Goal: Transaction & Acquisition: Purchase product/service

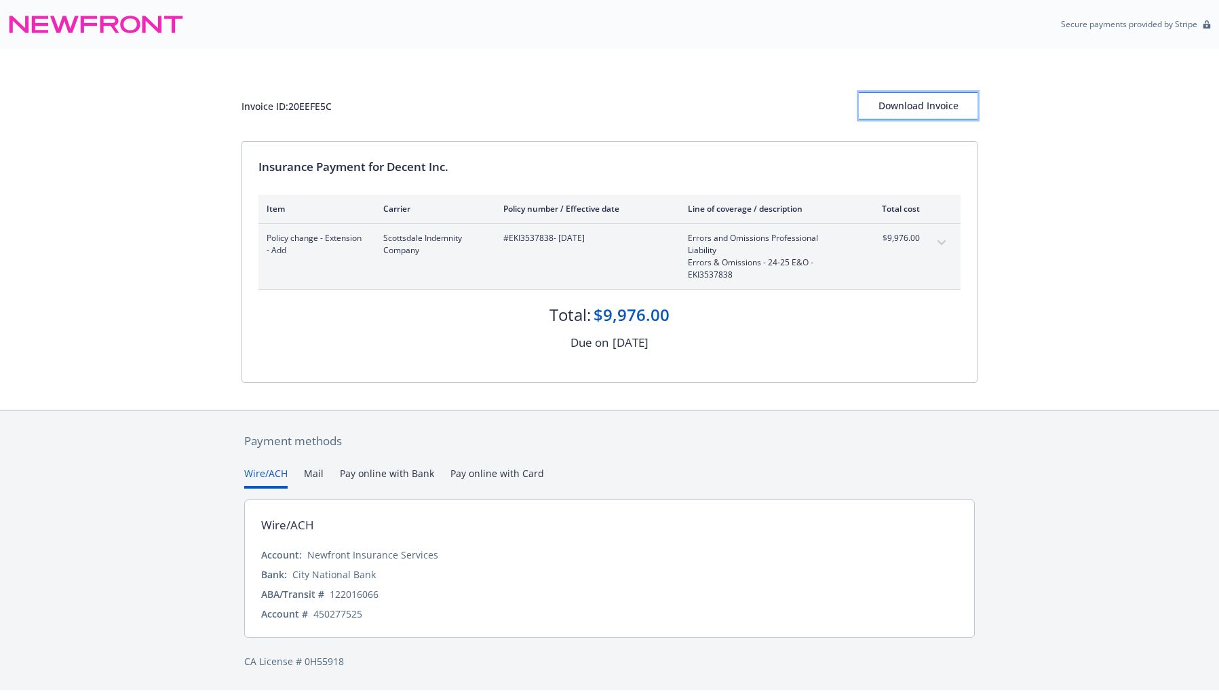
click at [919, 112] on div "Download Invoice" at bounding box center [918, 106] width 119 height 26
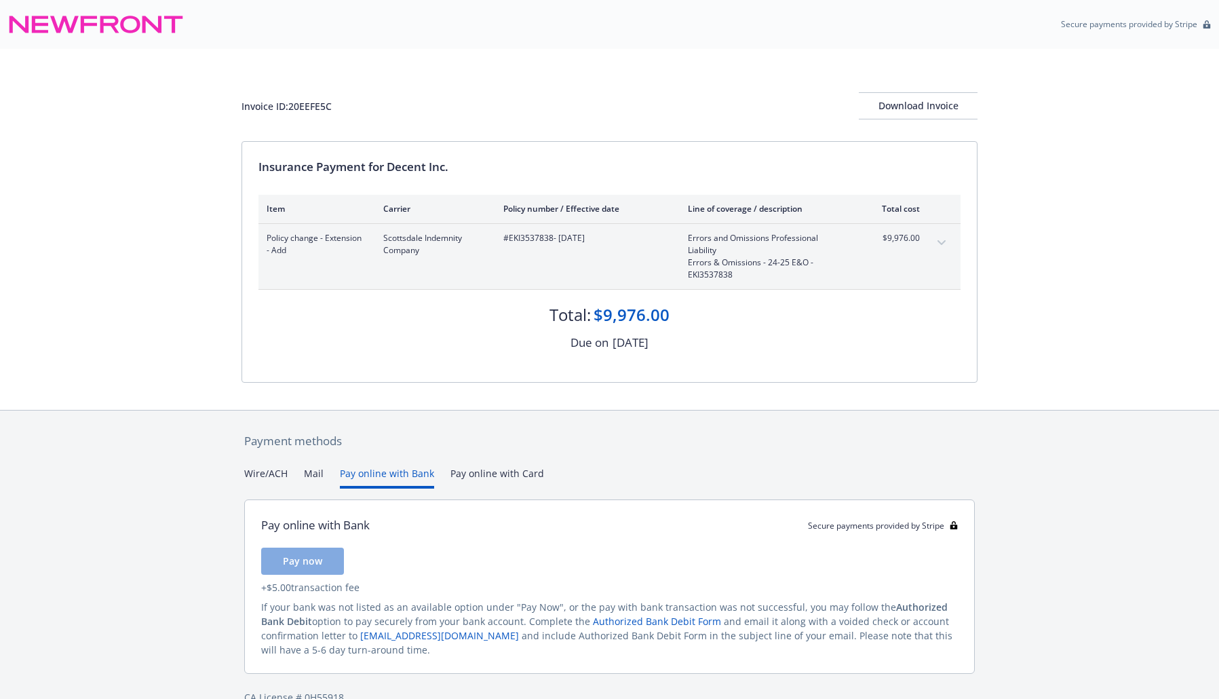
click at [396, 475] on button "Pay online with Bank" at bounding box center [387, 477] width 94 height 22
click at [253, 470] on button "Wire/ACH" at bounding box center [265, 477] width 43 height 22
